Goal: Task Accomplishment & Management: Complete application form

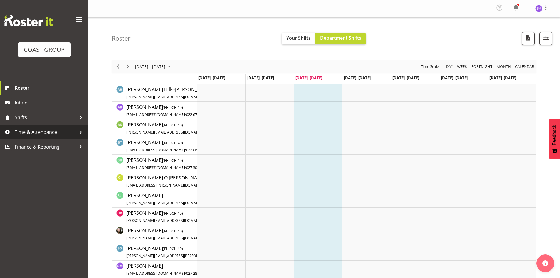
click at [49, 135] on span "Time & Attendance" at bounding box center [46, 132] width 62 height 9
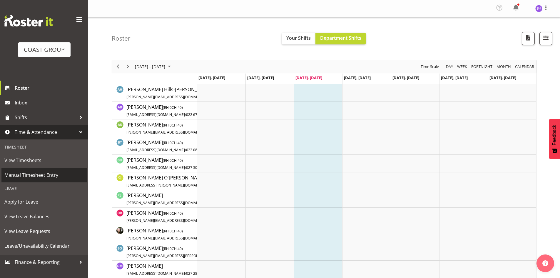
click at [56, 170] on span "Manual Timesheet Entry" at bounding box center [43, 174] width 79 height 9
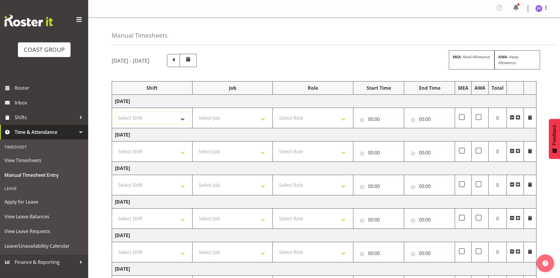
click at [180, 118] on select "Select Shift CHC SIGN ADMIN (LEAVE ALONE, DONT MAKE INACTIVE) DW CHC ARK WORK D…" at bounding box center [152, 118] width 74 height 12
click at [115, 112] on select "Select Shift CHC SIGN ADMIN (LEAVE ALONE, DONT MAKE INACTIVE) DW CHC ARK WORK D…" at bounding box center [152, 118] width 74 height 12
click at [171, 120] on select "CHC SIGN ADMIN (LEAVE ALONE, DONT MAKE INACTIVE) DW CHC ARK WORK DW CHC Design …" at bounding box center [152, 118] width 74 height 12
select select "1512"
click at [115, 112] on select "CHC SIGN ADMIN (LEAVE ALONE, DONT MAKE INACTIVE) DW CHC ARK WORK DW CHC Design …" at bounding box center [152, 118] width 74 height 12
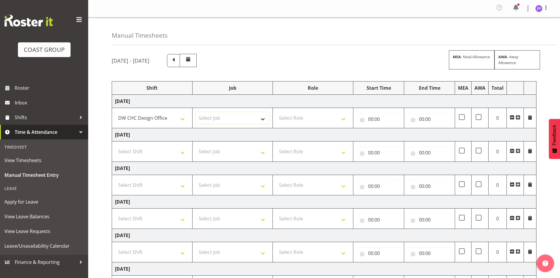
click at [228, 119] on select "Select Job 1 Carlton Events 1 Carlton Hamilton 1 Carlton Wellington 1 EHS WAREH…" at bounding box center [232, 118] width 74 height 12
click at [231, 118] on select "Select Job 1 Carlton Events 1 Carlton Hamilton 1 Carlton Wellington 1 EHS WAREH…" at bounding box center [232, 118] width 74 height 12
select select "624"
click at [195, 112] on select "Select Job 1 Carlton Events 1 Carlton Hamilton 1 Carlton Wellington 1 EHS WAREH…" at bounding box center [232, 118] width 74 height 12
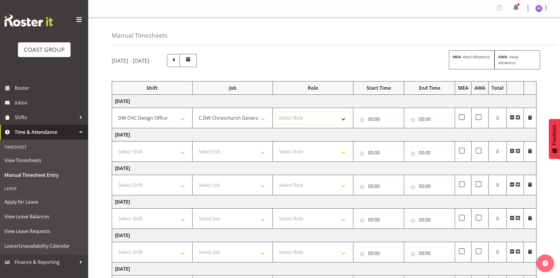
click at [290, 122] on select "Select Role DESIGNER DW" at bounding box center [313, 118] width 74 height 12
select select "221"
click at [276, 112] on select "Select Role DESIGNER DW" at bounding box center [313, 118] width 74 height 12
click at [378, 115] on input "00:00" at bounding box center [378, 119] width 45 height 12
click at [391, 132] on select "00 01 02 03 04 05 06 07 08 09 10 11 12 13 14 15 16 17 18 19 20 21 22 23" at bounding box center [396, 134] width 13 height 12
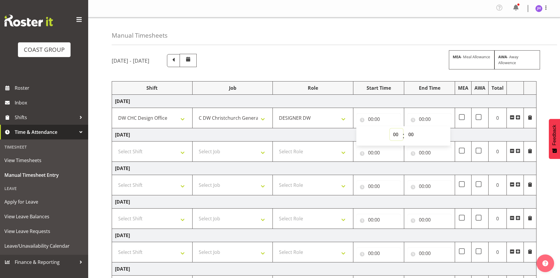
select select "7"
click at [390, 128] on select "00 01 02 03 04 05 06 07 08 09 10 11 12 13 14 15 16 17 18 19 20 21 22 23" at bounding box center [396, 134] width 13 height 12
type input "07:00"
click at [406, 133] on select "00 01 02 03 04 05 06 07 08 09 10 11 12 13 14 15 16 17 18 19 20 21 22 23 24 25 2…" at bounding box center [411, 134] width 13 height 12
select select "15"
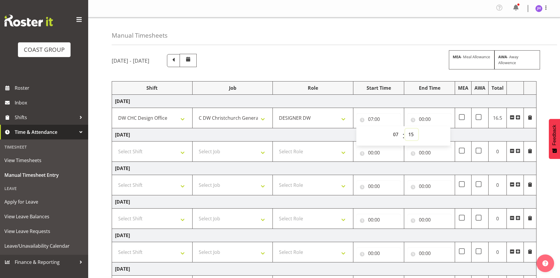
click at [405, 128] on select "00 01 02 03 04 05 06 07 08 09 10 11 12 13 14 15 16 17 18 19 20 21 22 23 24 25 2…" at bounding box center [411, 134] width 13 height 12
type input "07:15"
click at [423, 117] on input "00:00" at bounding box center [429, 119] width 45 height 12
drag, startPoint x: 443, startPoint y: 133, endPoint x: 447, endPoint y: 130, distance: 4.6
click at [443, 133] on select "00 01 02 03 04 05 06 07 08 09 10 11 12 13 14 15 16 17 18 19 20 21 22 23" at bounding box center [446, 134] width 13 height 12
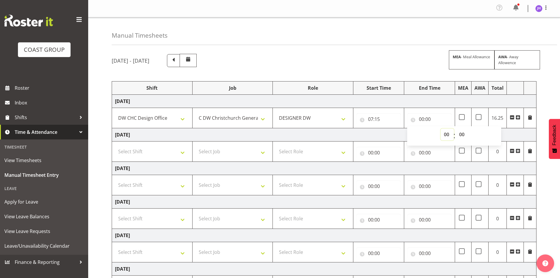
select select "16"
click at [440, 128] on select "00 01 02 03 04 05 06 07 08 09 10 11 12 13 14 15 16 17 18 19 20 21 22 23" at bounding box center [446, 134] width 13 height 12
type input "16:00"
click at [465, 133] on select "00 01 02 03 04 05 06 07 08 09 10 11 12 13 14 15 16 17 18 19 20 21 22 23 24 25 2…" at bounding box center [462, 134] width 13 height 12
select select "30"
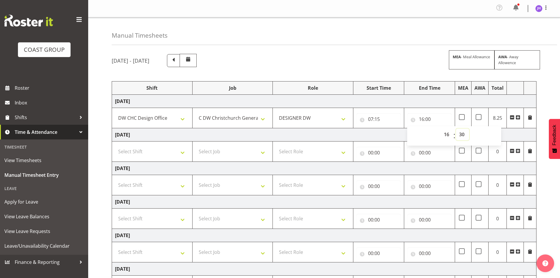
click at [456, 128] on select "00 01 02 03 04 05 06 07 08 09 10 11 12 13 14 15 16 17 18 19 20 21 22 23 24 25 2…" at bounding box center [462, 134] width 13 height 12
type input "16:30"
click at [539, 97] on div "September 3rd - September 9th 2025 MEA - Meal Allowance AWA - Away Allowence Sh…" at bounding box center [336, 205] width 448 height 313
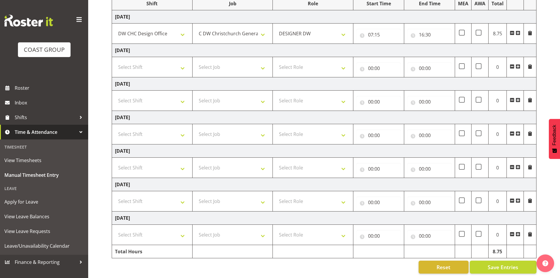
scroll to position [89, 0]
click at [505, 263] on span "Save Entries" at bounding box center [502, 267] width 31 height 8
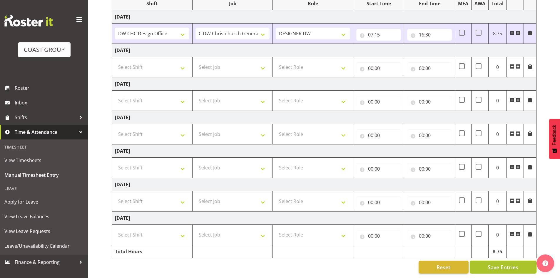
click at [503, 263] on span "Save Entries" at bounding box center [502, 267] width 31 height 8
click at [496, 263] on span "Save Entries" at bounding box center [502, 267] width 31 height 8
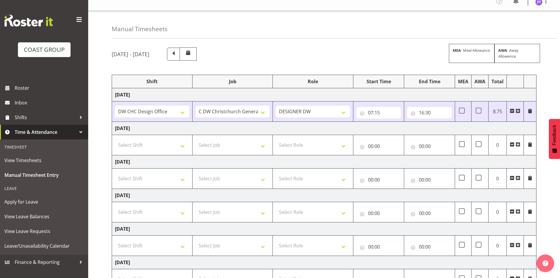
scroll to position [0, 0]
